Goal: Browse casually: Explore the website without a specific task or goal

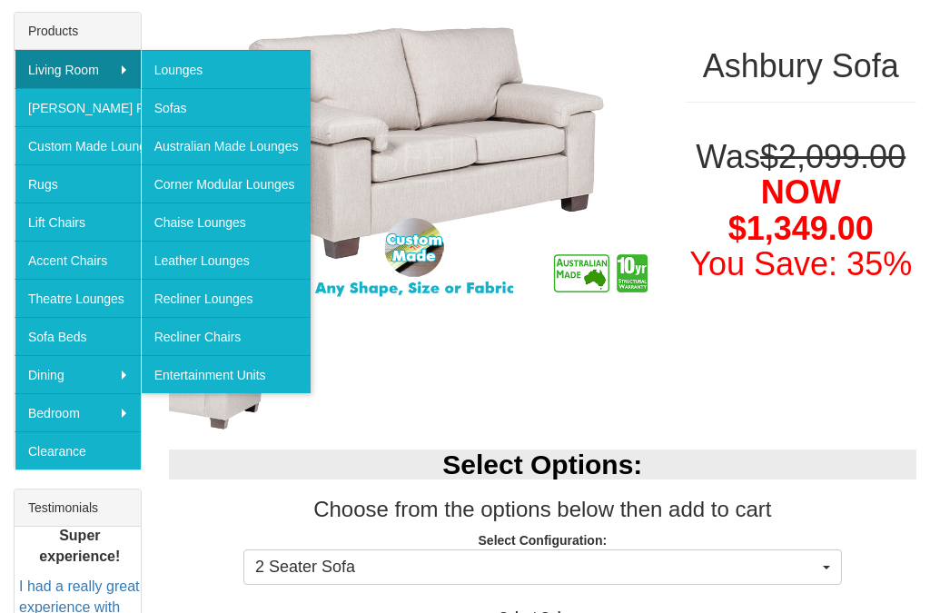
scroll to position [295, 0]
click at [181, 121] on link "Sofas" at bounding box center [226, 107] width 171 height 38
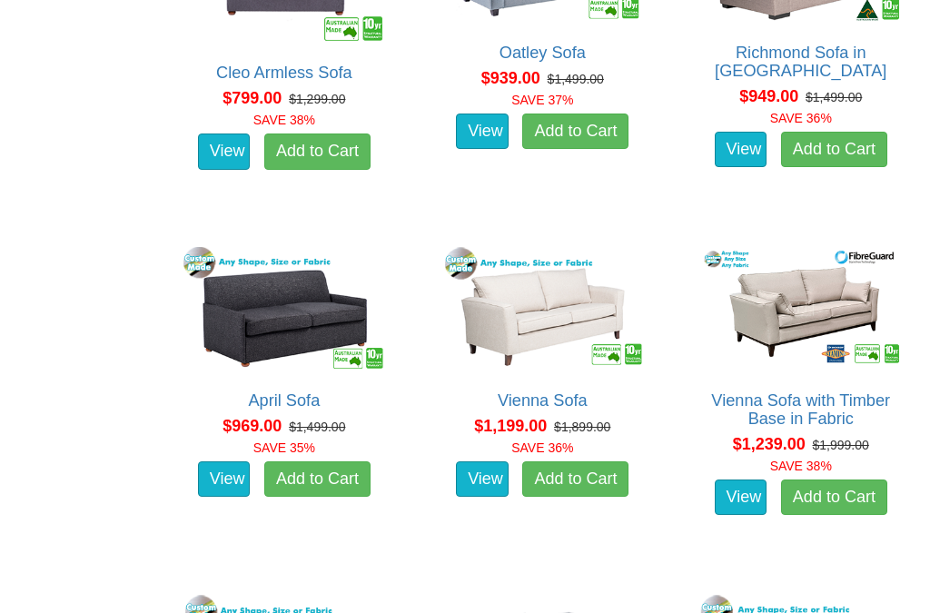
scroll to position [1233, 0]
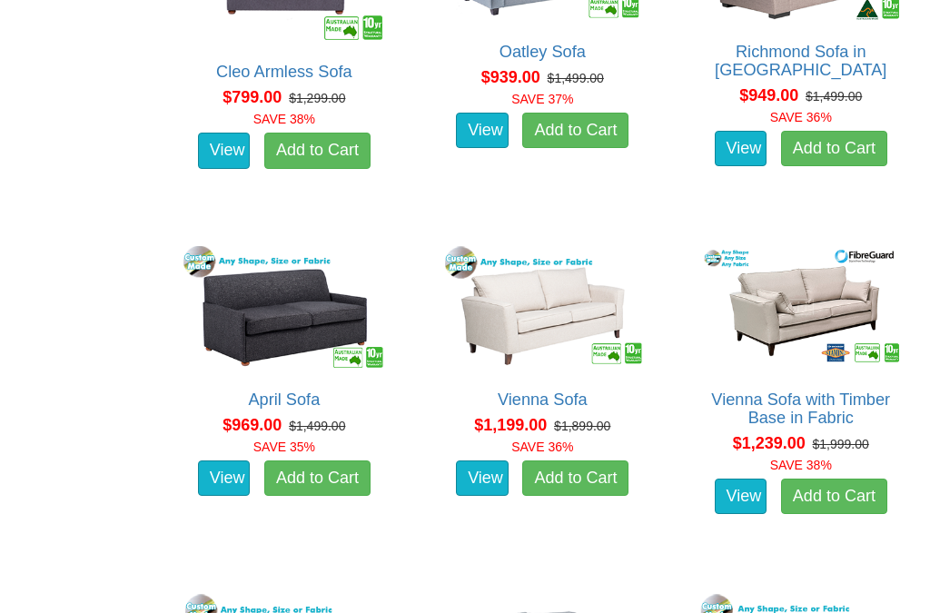
click at [258, 341] on img at bounding box center [284, 308] width 211 height 130
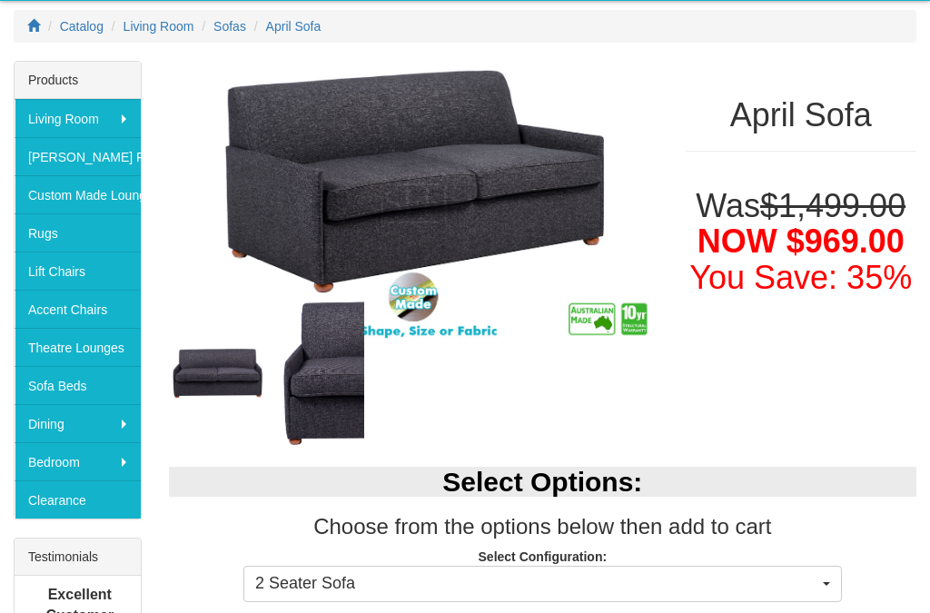
scroll to position [245, 0]
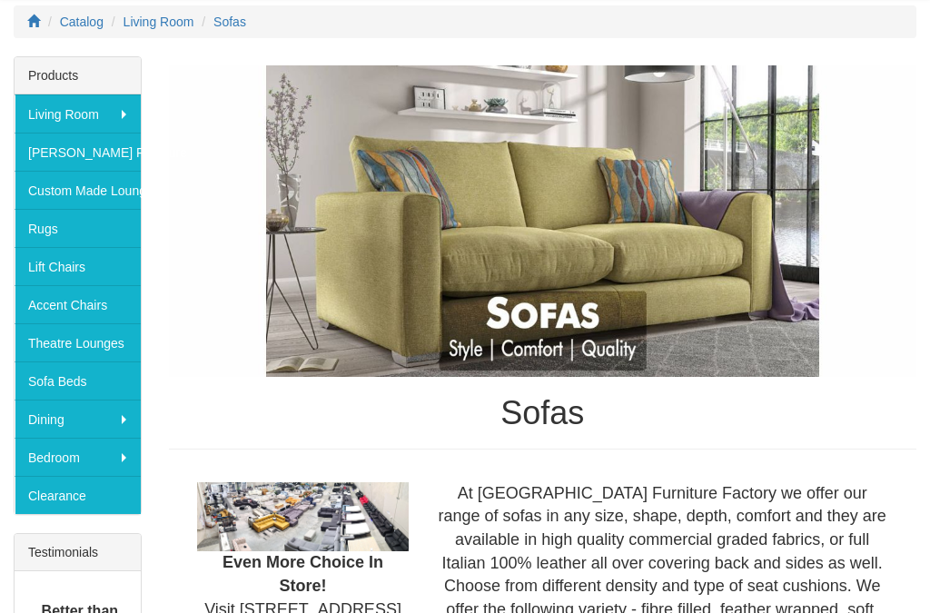
scroll to position [248, 0]
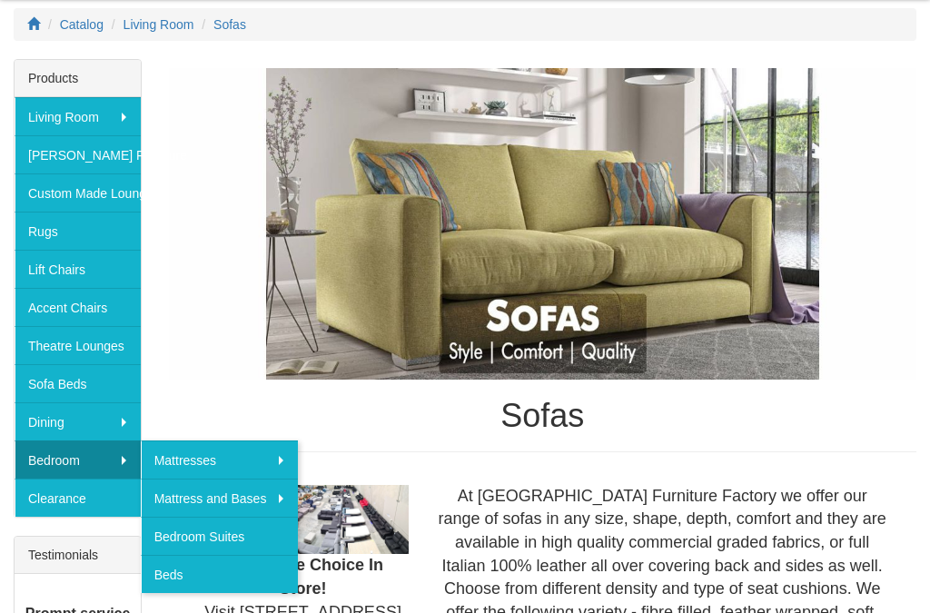
click at [171, 575] on link "Beds" at bounding box center [220, 574] width 158 height 38
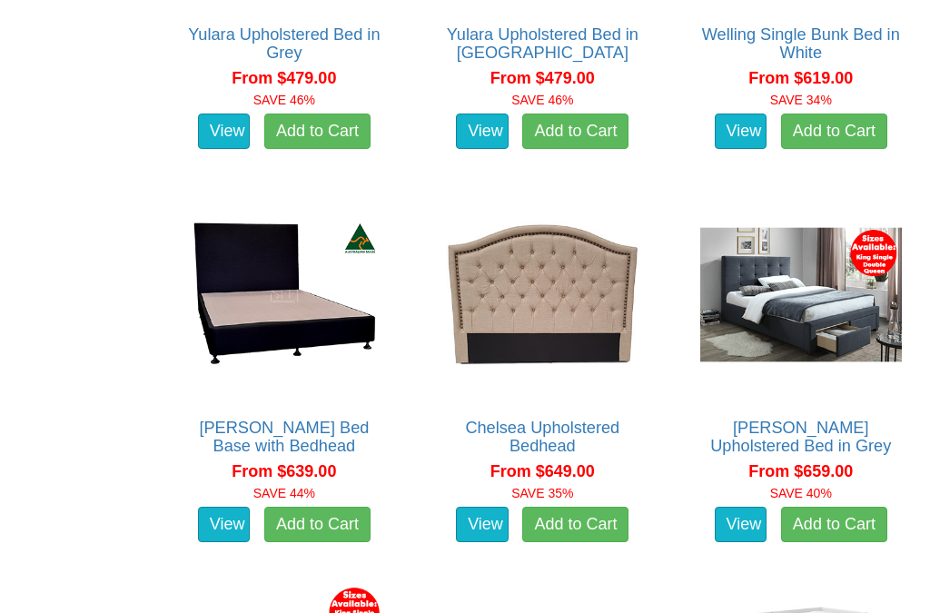
scroll to position [1631, 0]
click at [238, 315] on img at bounding box center [284, 295] width 211 height 211
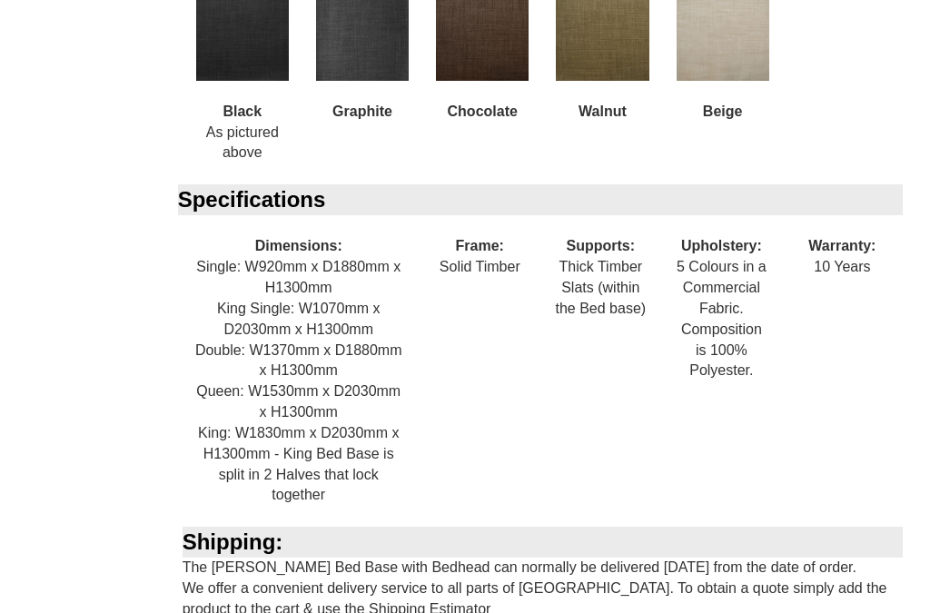
scroll to position [1277, 0]
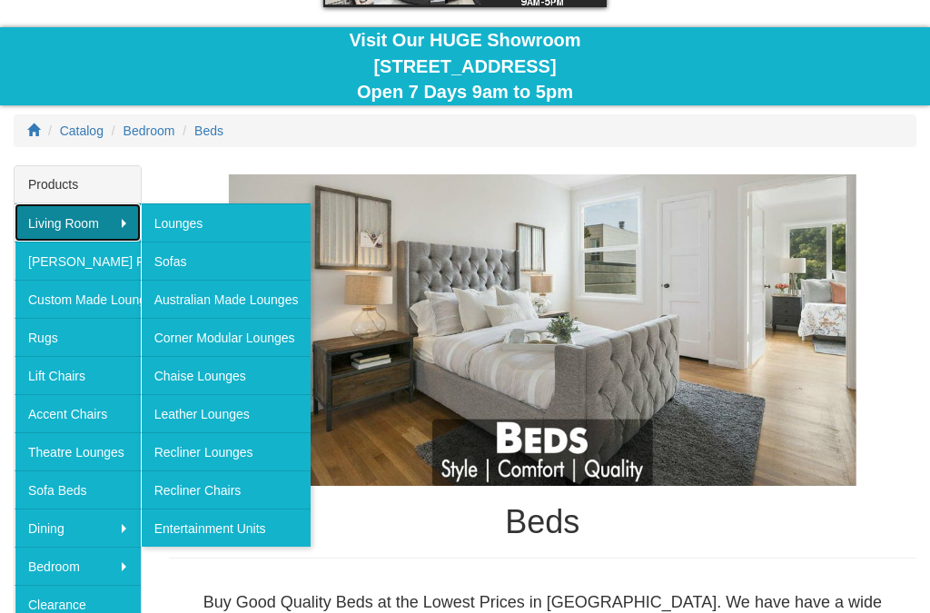
scroll to position [142, 0]
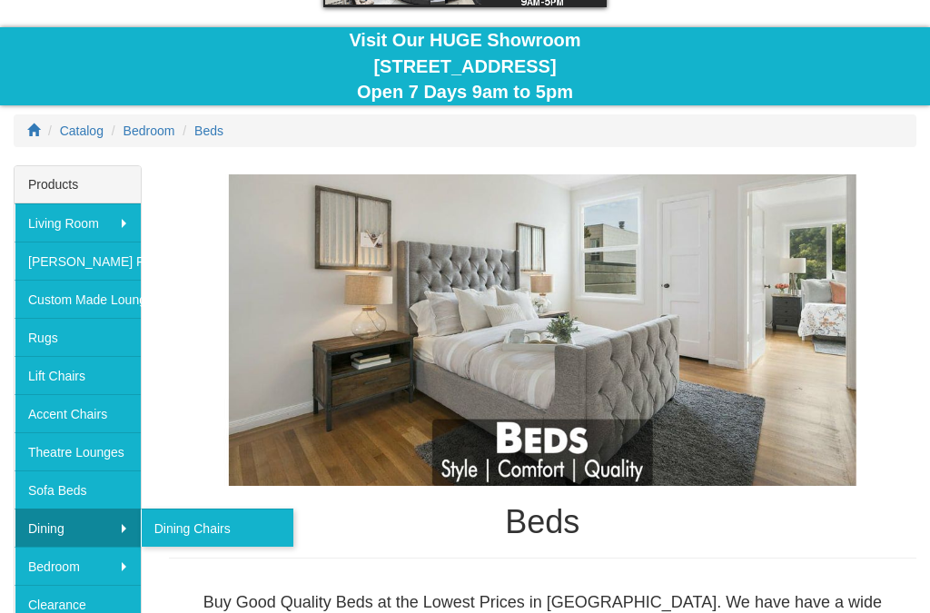
click at [106, 528] on link "Dining" at bounding box center [78, 528] width 126 height 38
click at [180, 528] on link "Dining Chairs" at bounding box center [217, 528] width 153 height 38
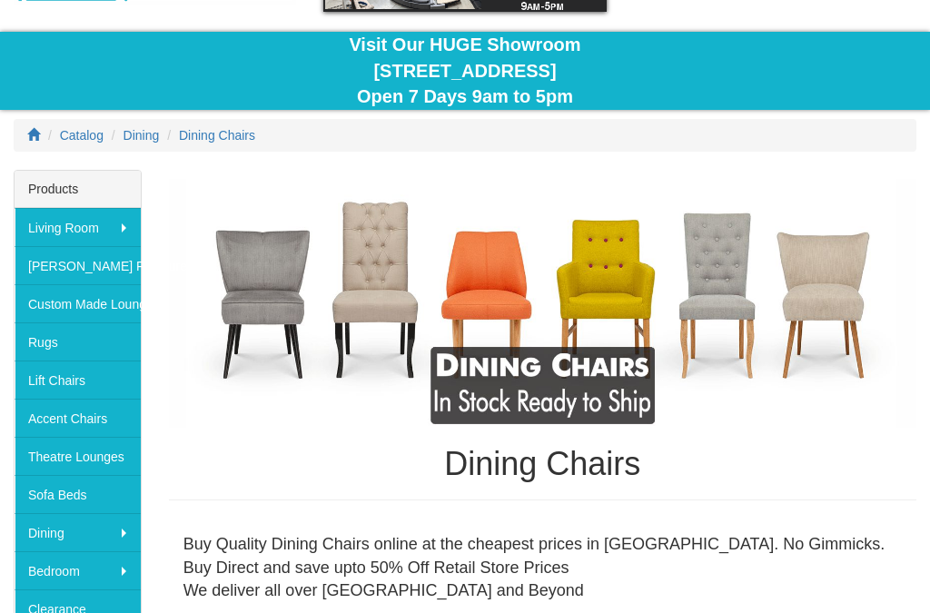
scroll to position [117, 0]
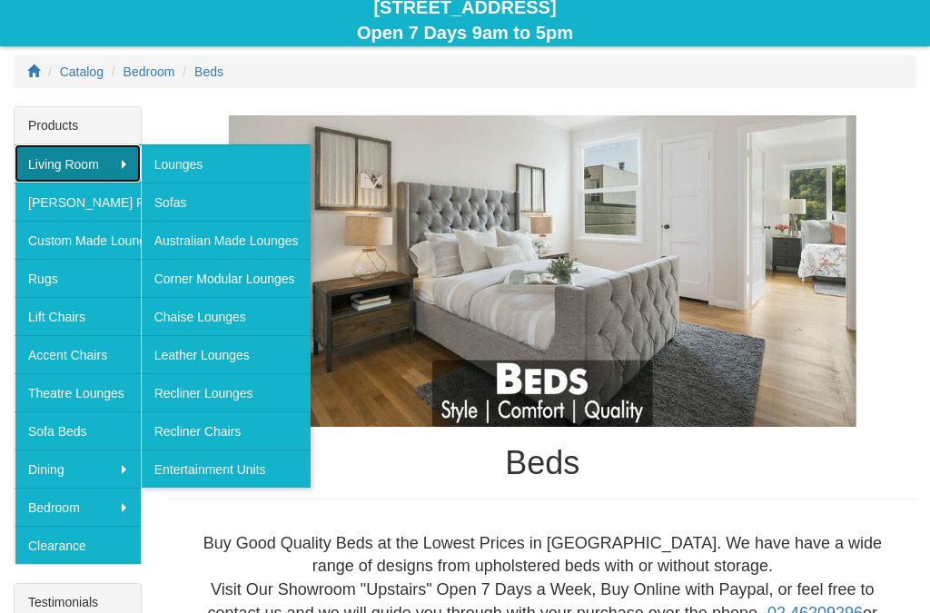
scroll to position [201, 0]
click at [236, 466] on link "Entertainment Units" at bounding box center [226, 469] width 171 height 38
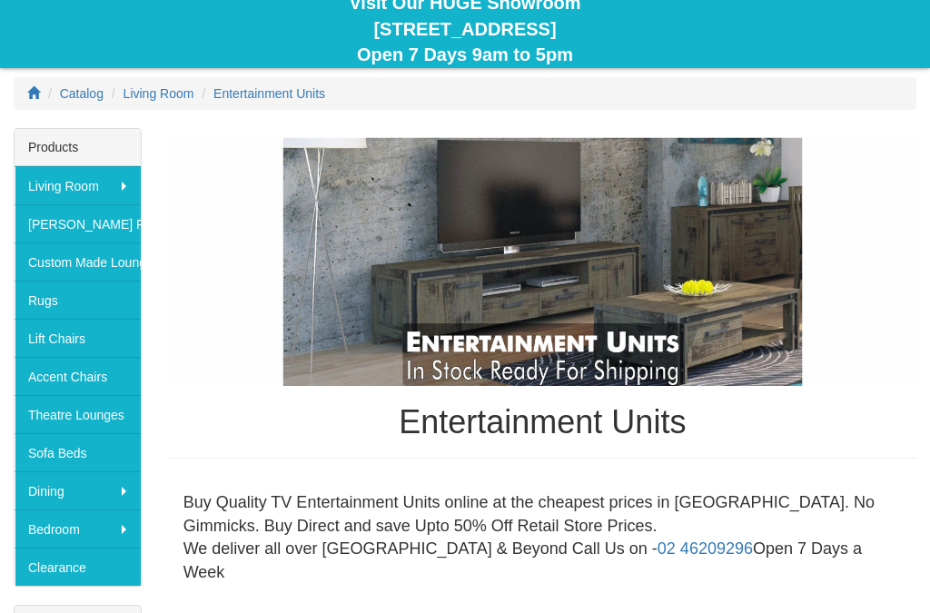
scroll to position [178, 0]
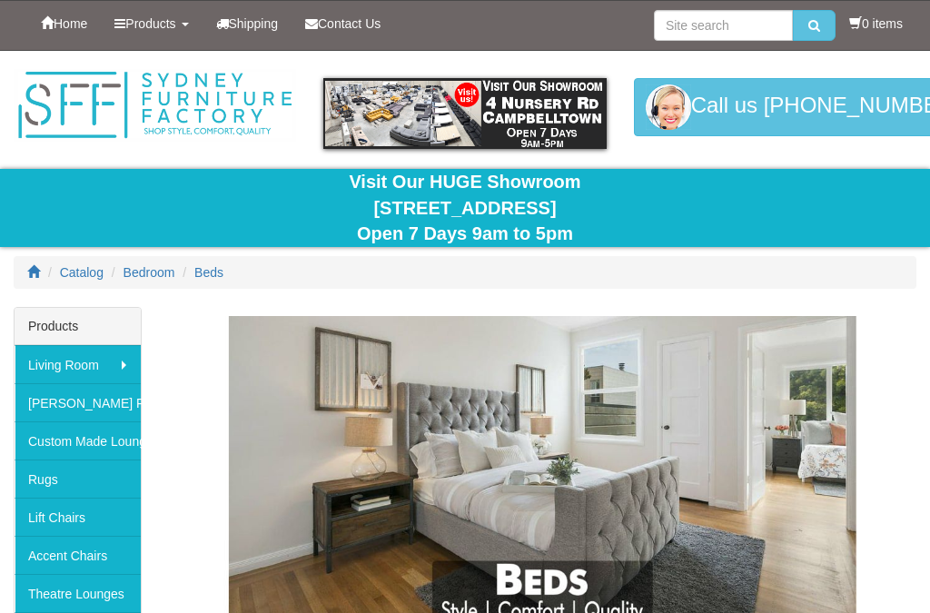
scroll to position [250, 0]
